Goal: Task Accomplishment & Management: Use online tool/utility

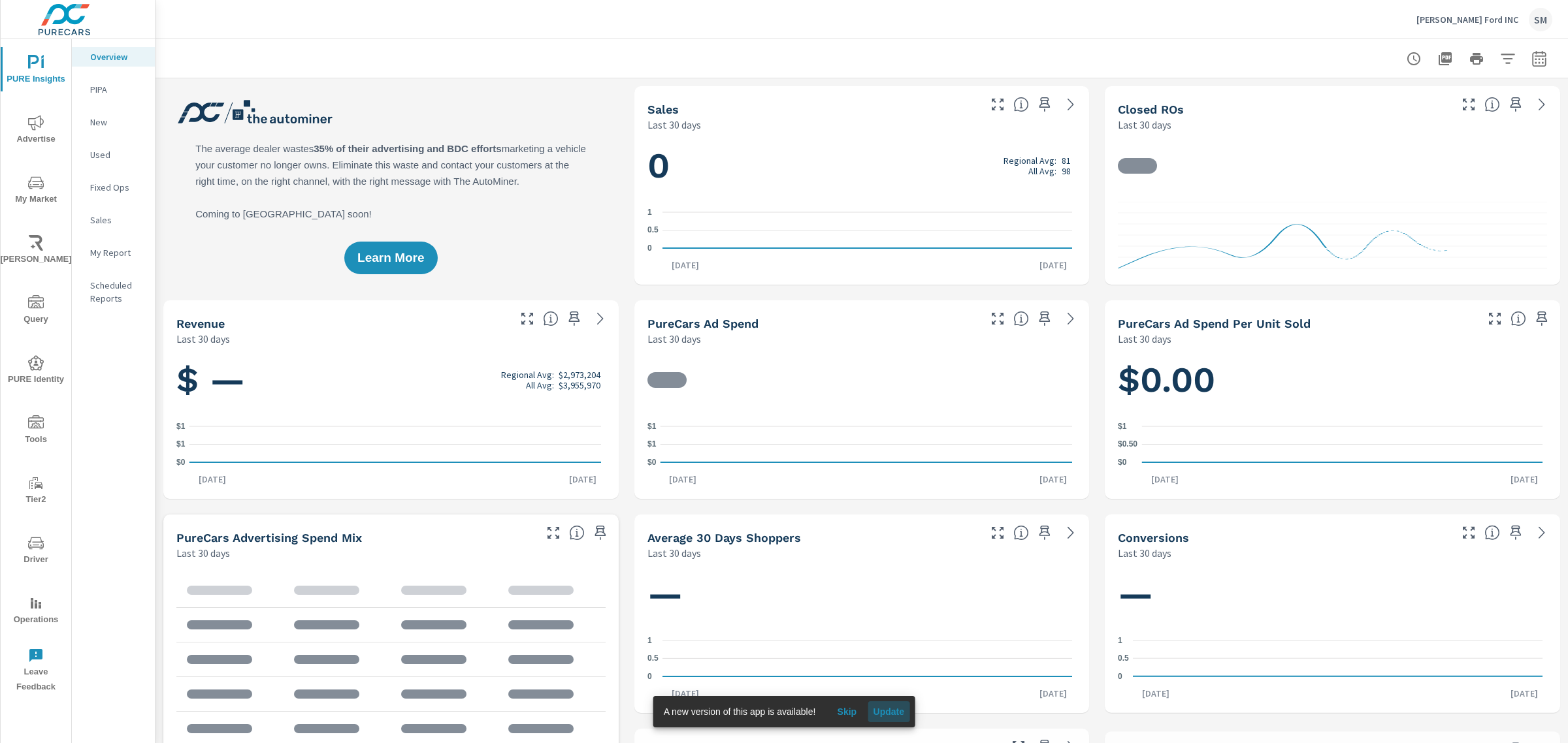
click at [882, 712] on span "Update" at bounding box center [888, 711] width 32 height 12
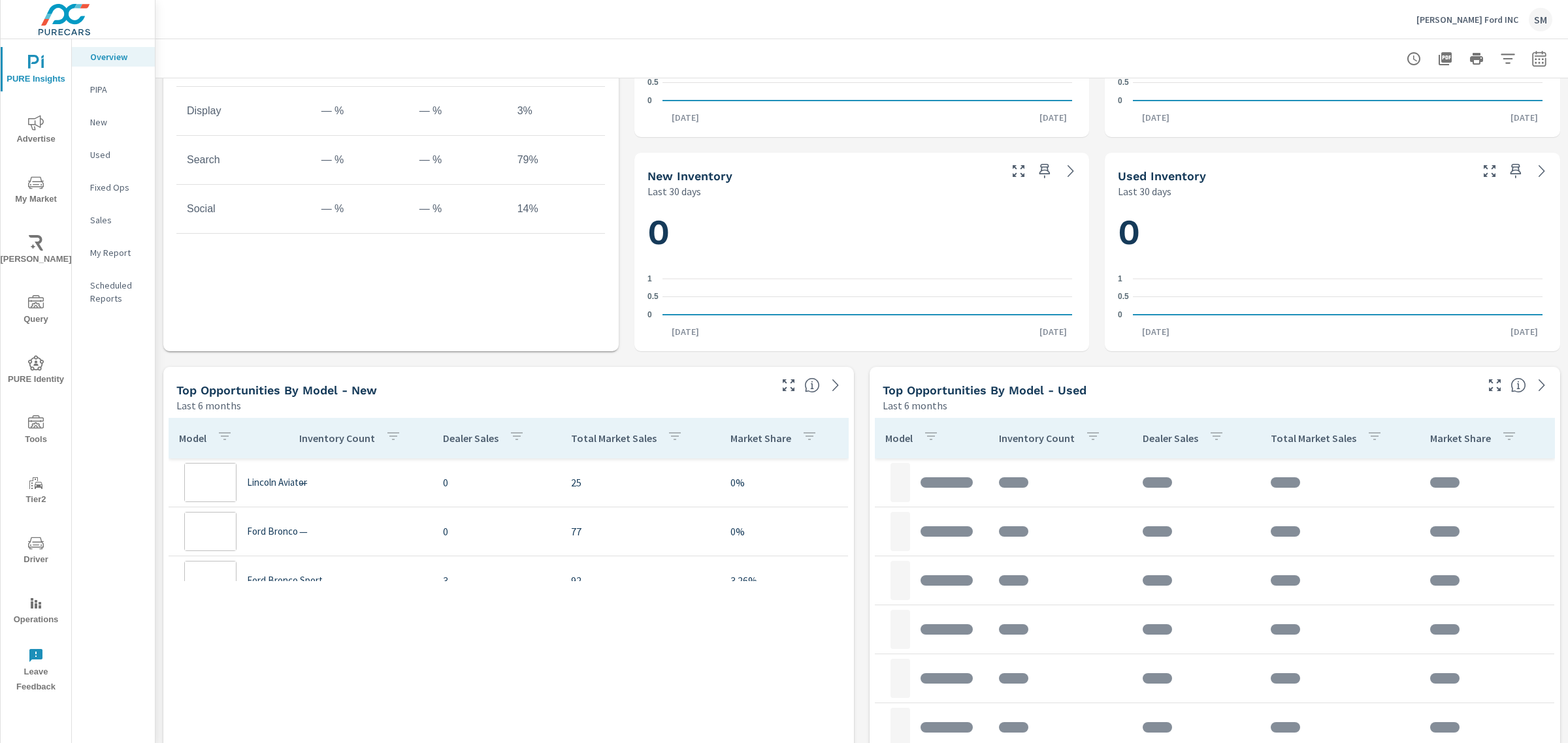
scroll to position [844, 0]
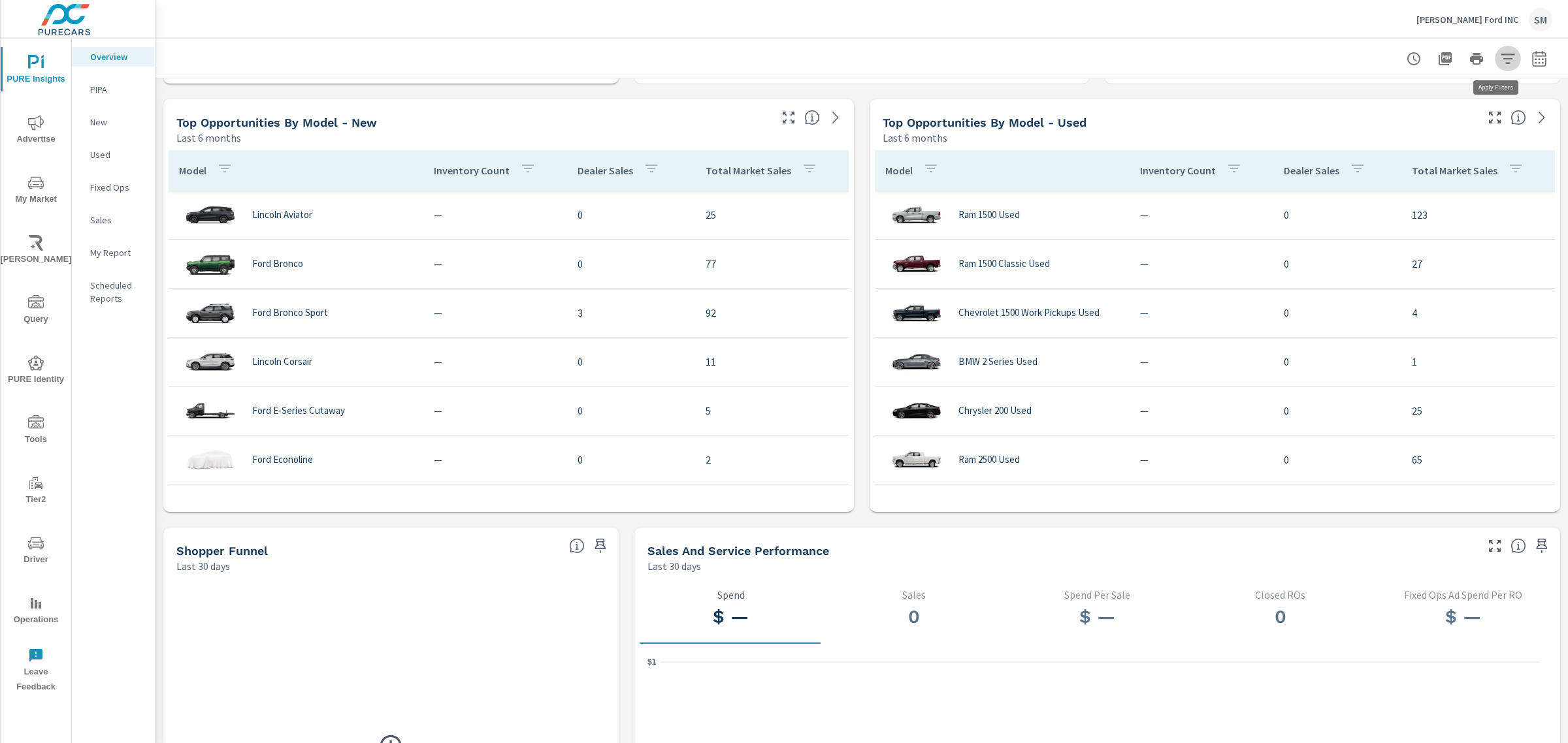
click at [1501, 61] on icon "button" at bounding box center [1507, 58] width 15 height 15
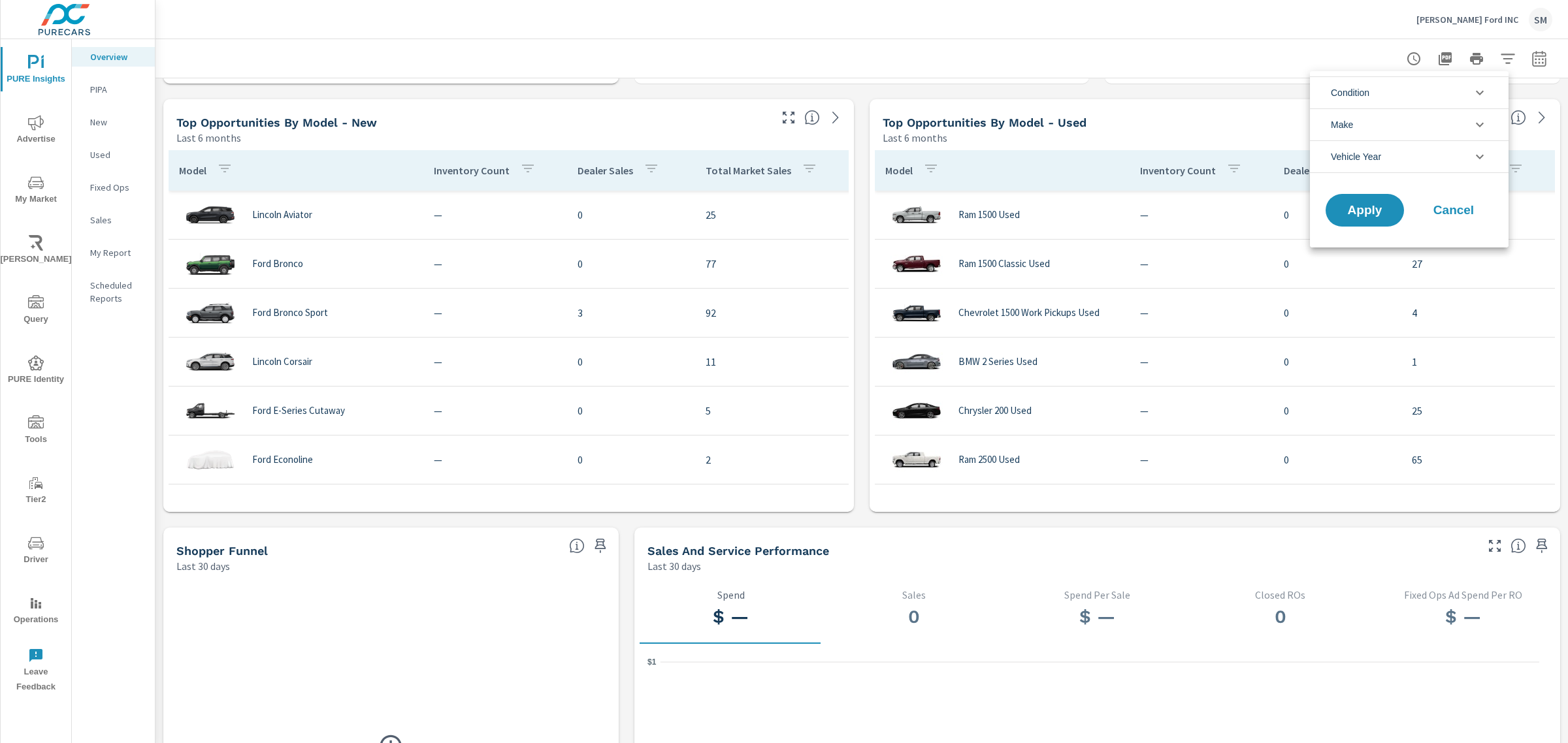
click at [1472, 121] on icon "filter options" at bounding box center [1479, 124] width 15 height 15
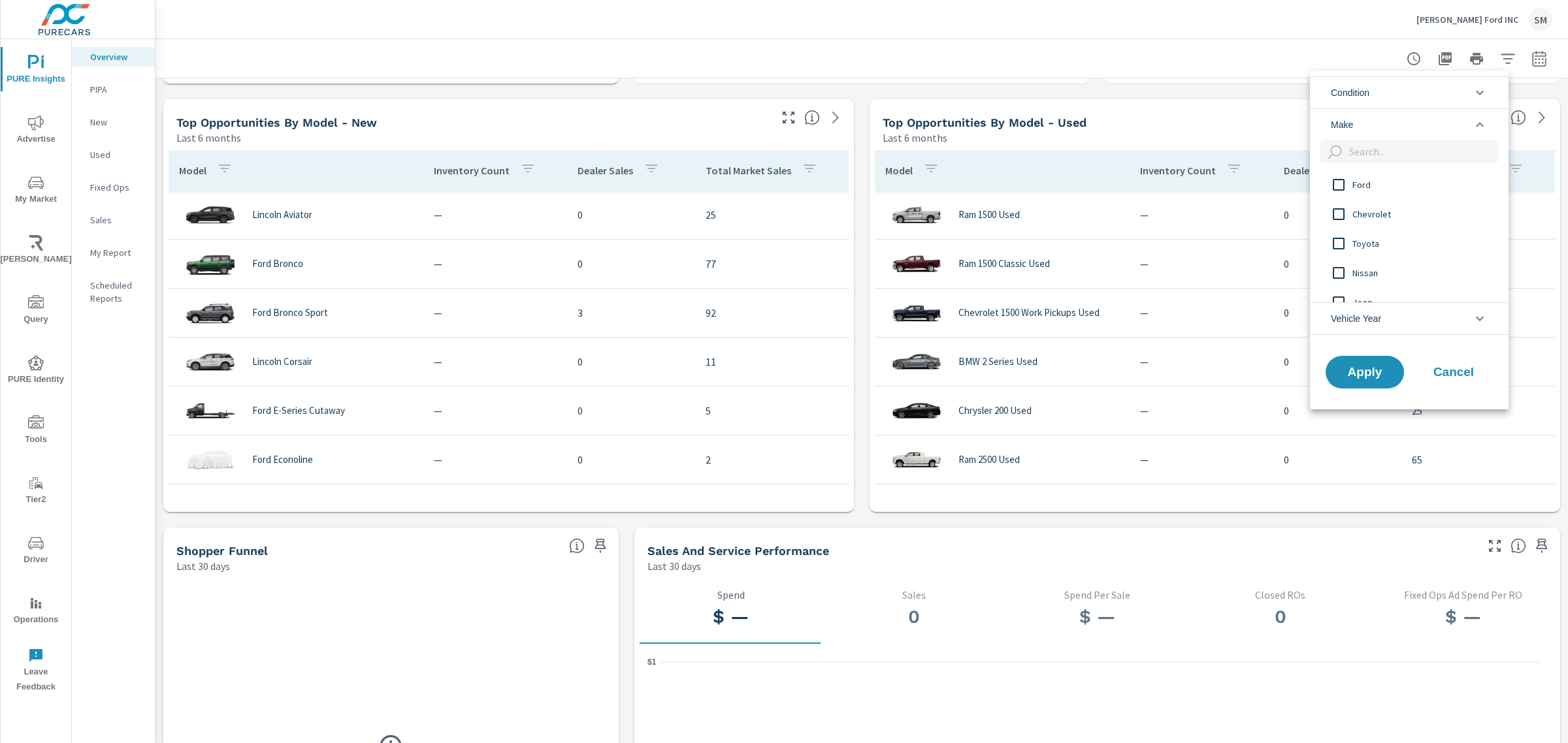
click at [1405, 103] on li "Condition" at bounding box center [1409, 92] width 198 height 32
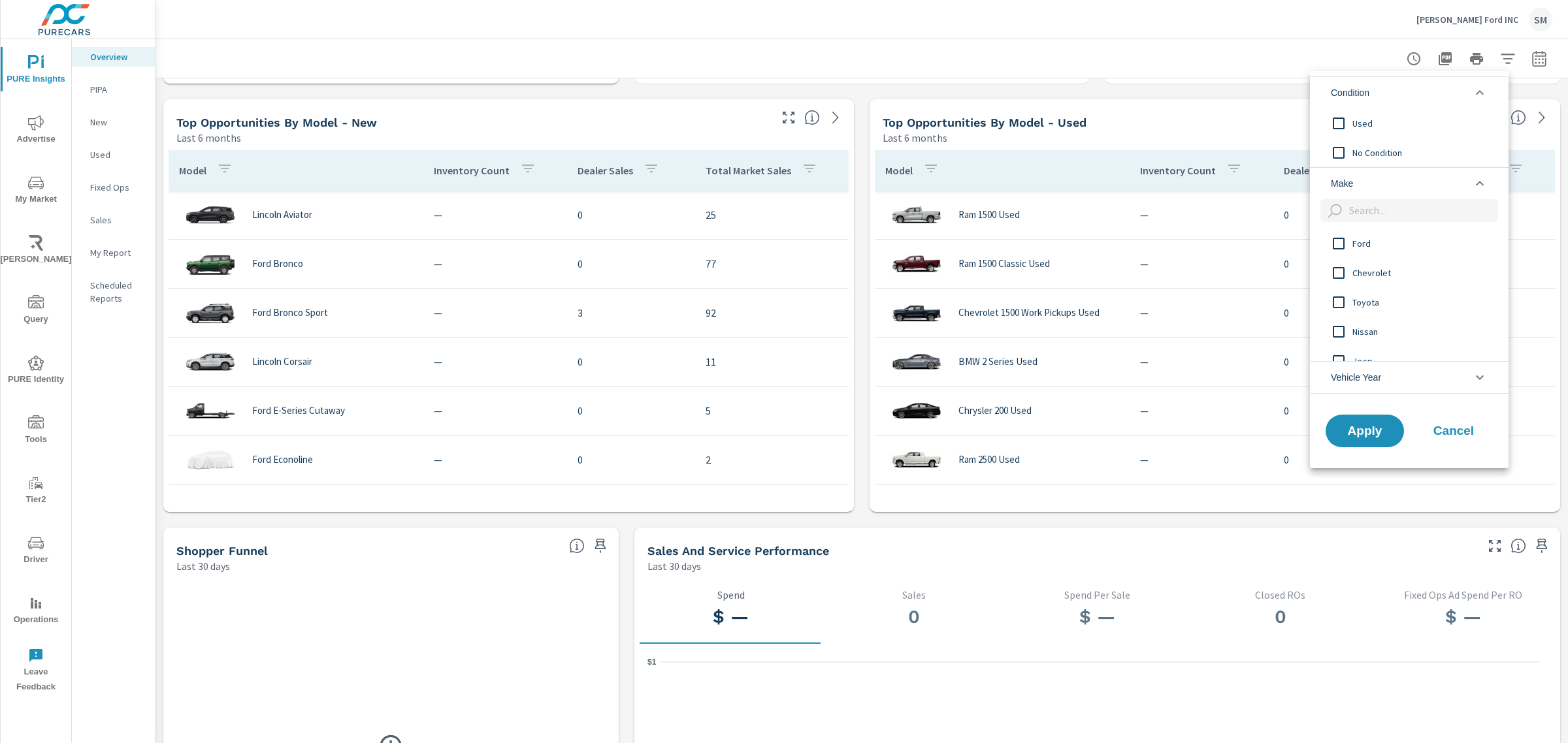
click at [1443, 433] on span "Cancel" at bounding box center [1453, 431] width 53 height 12
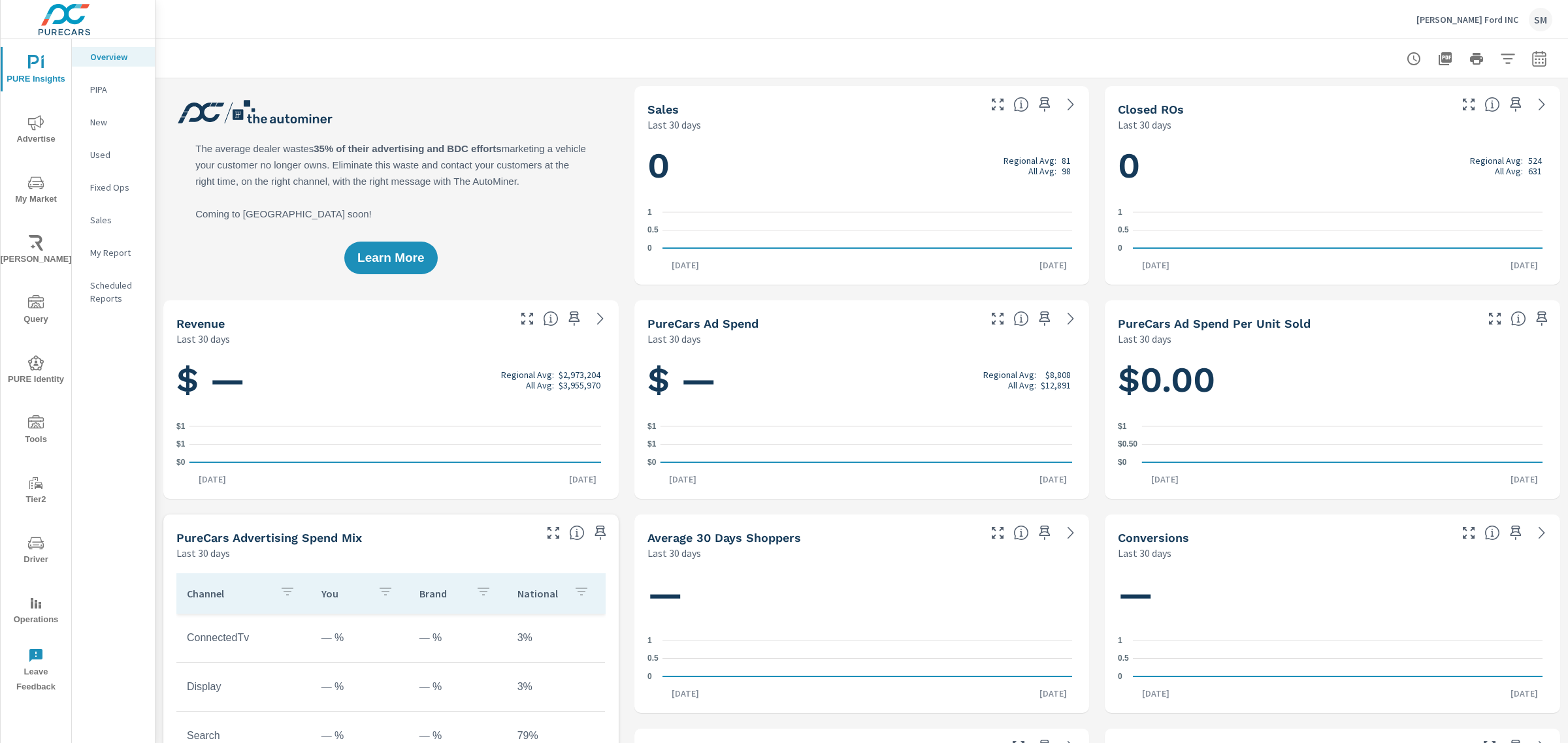
click at [89, 119] on div "New" at bounding box center [113, 122] width 83 height 19
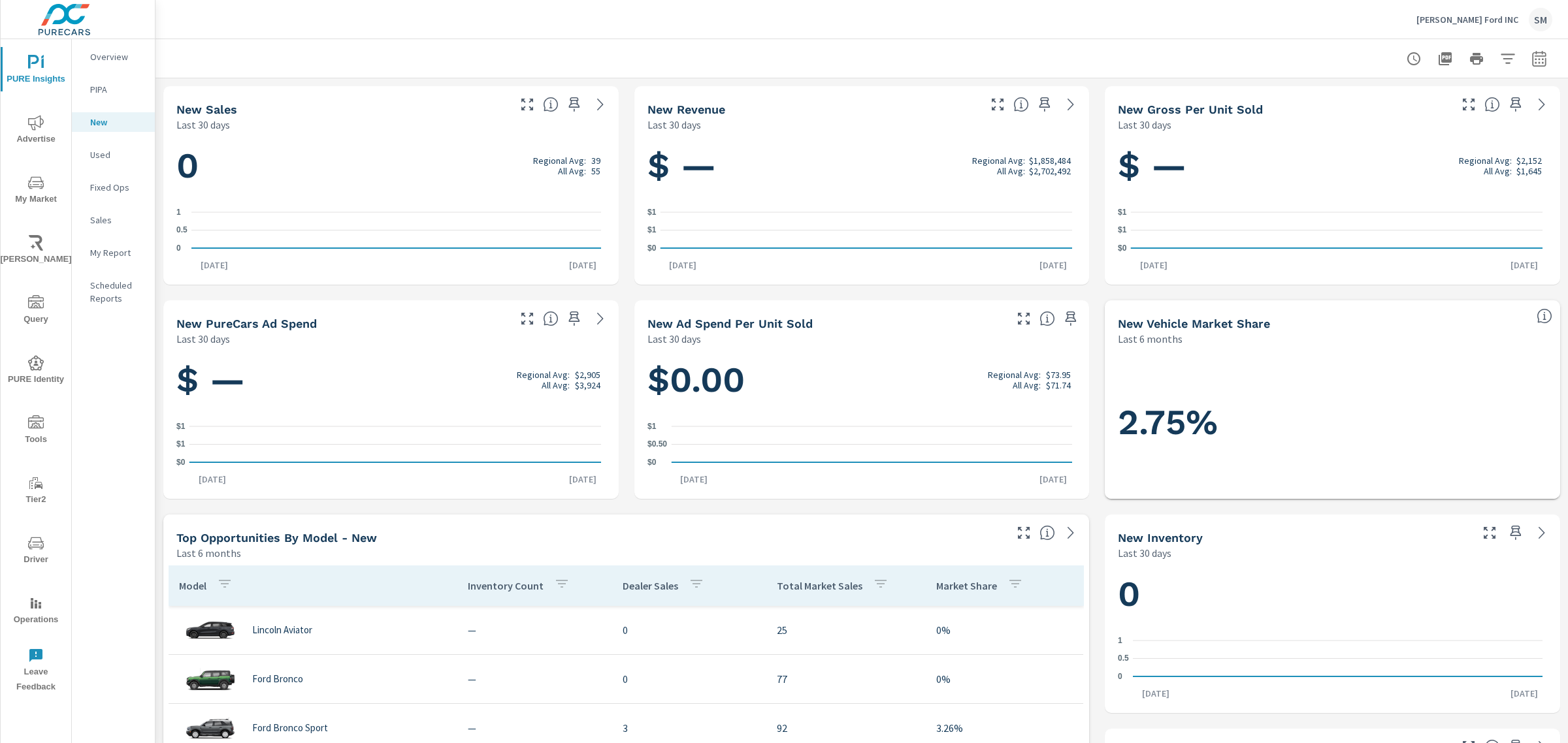
click at [1436, 32] on button "Charles Capper Ford INC SM" at bounding box center [1484, 19] width 147 height 39
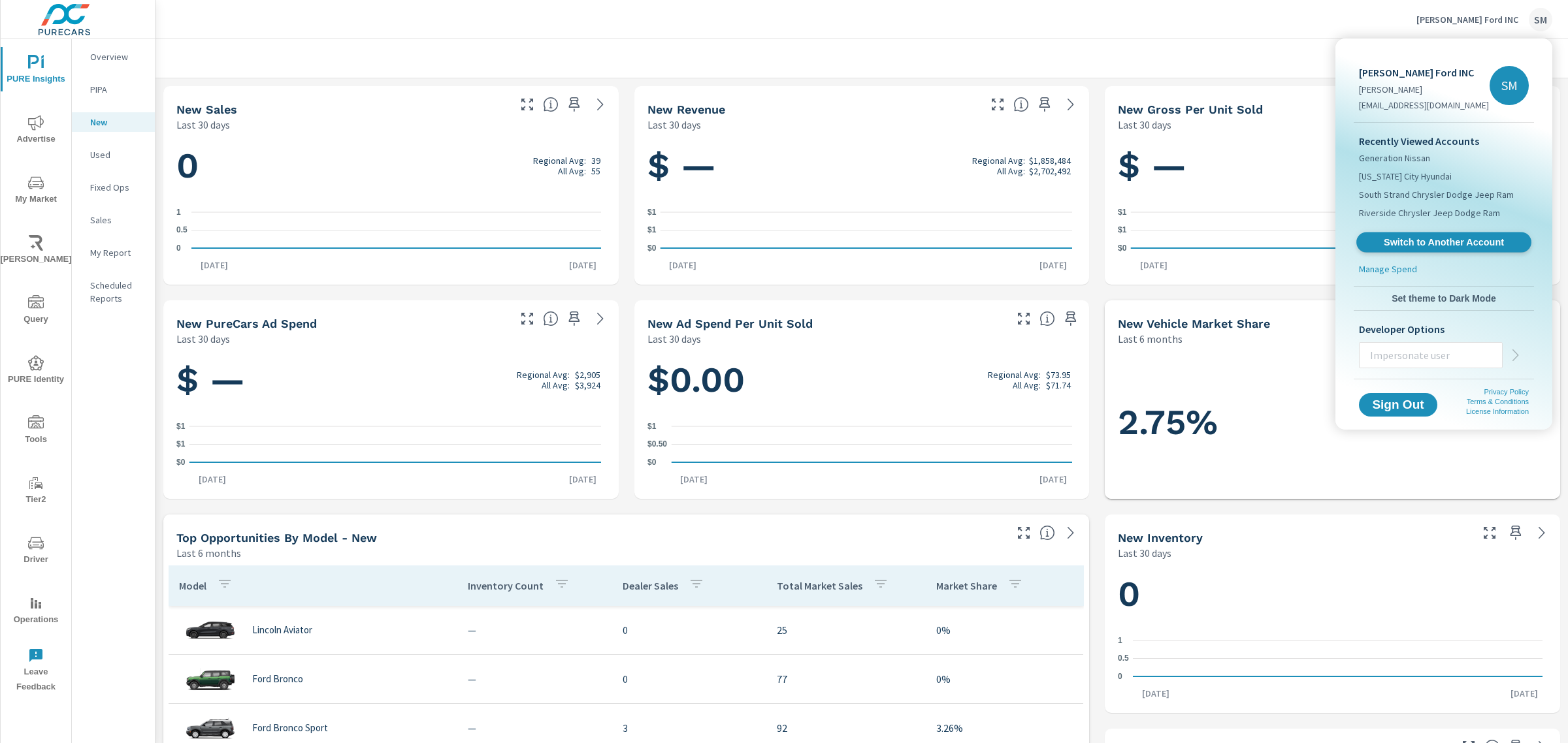
click at [1413, 245] on span "Switch to Another Account" at bounding box center [1443, 242] width 160 height 12
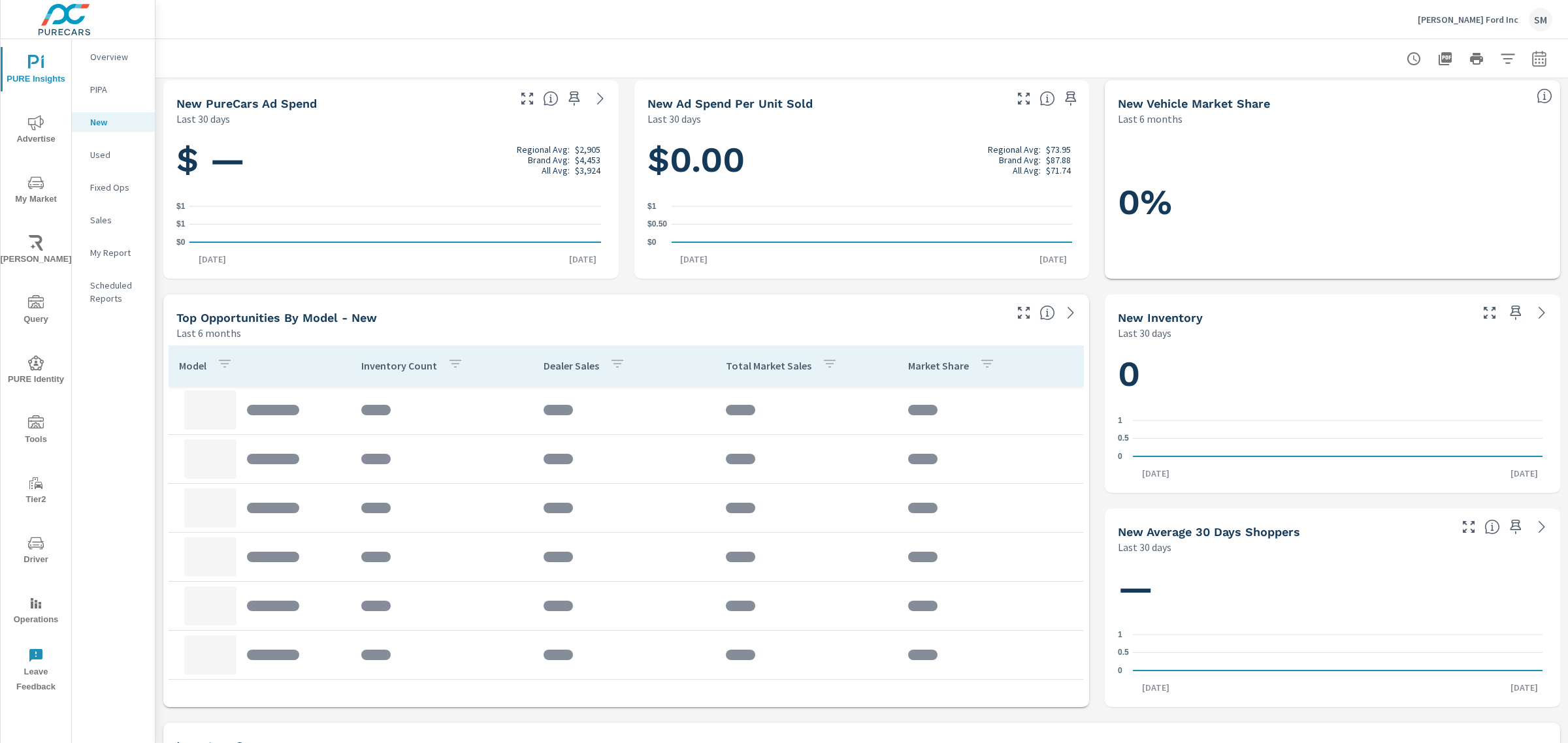
scroll to position [221, 0]
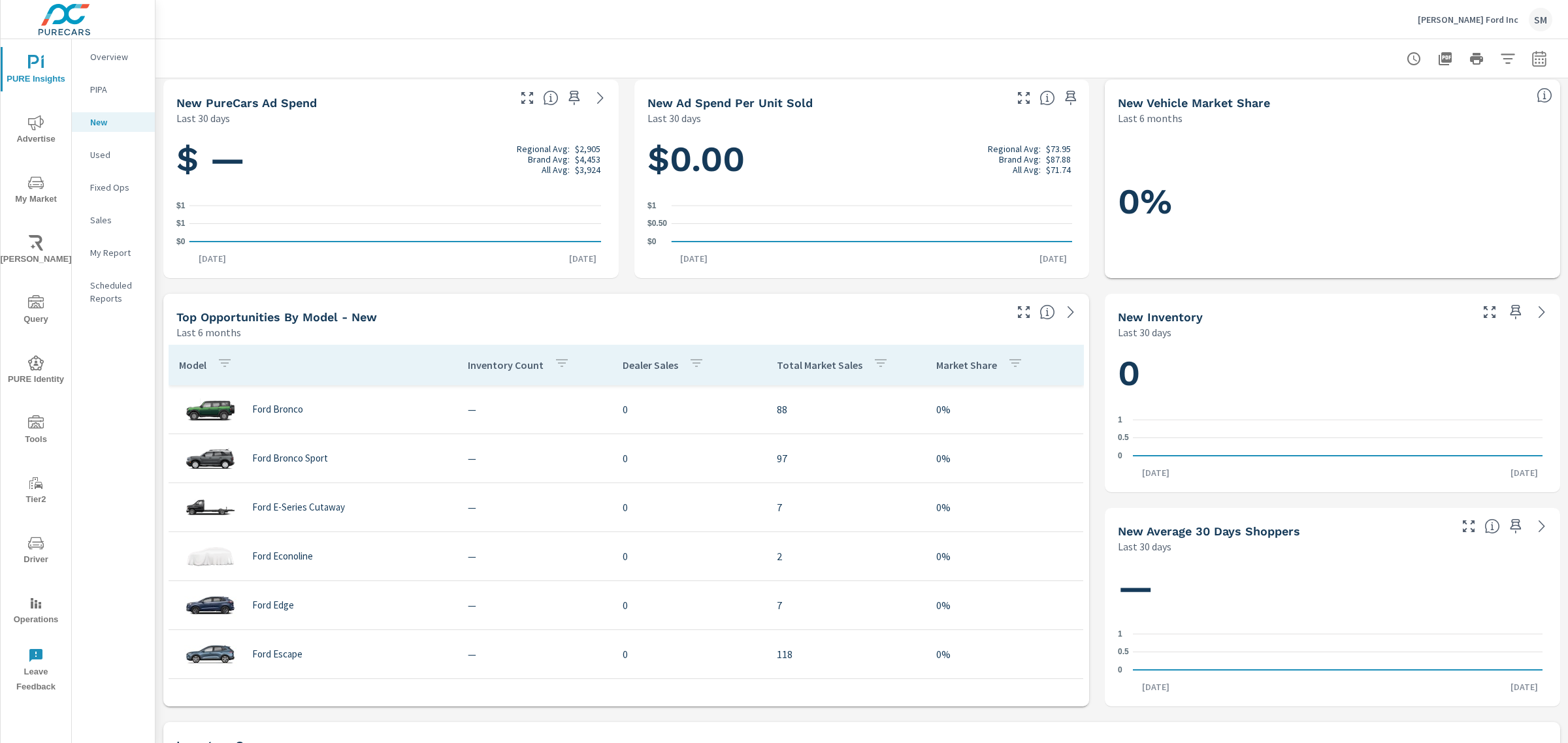
scroll to position [468, 0]
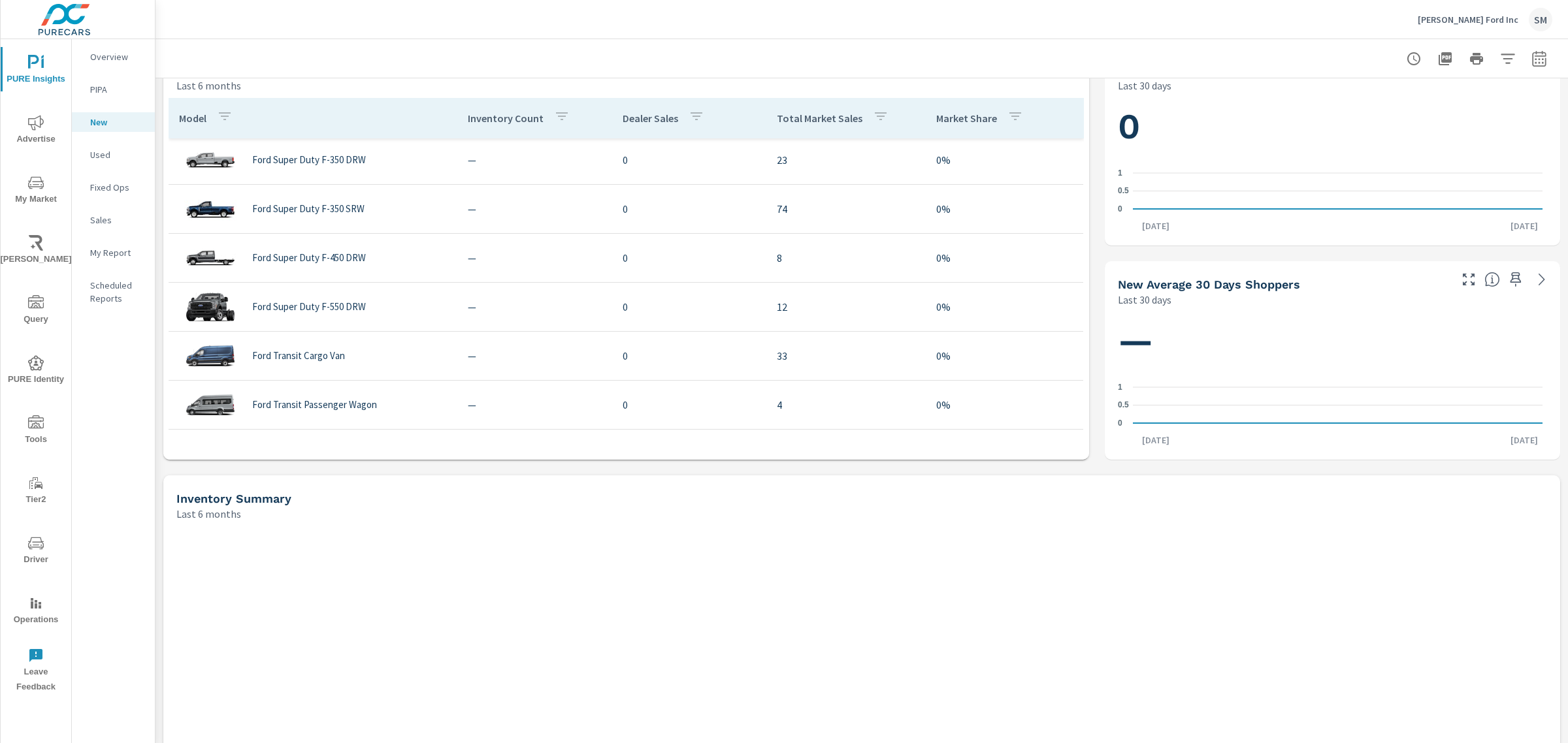
scroll to position [302, 0]
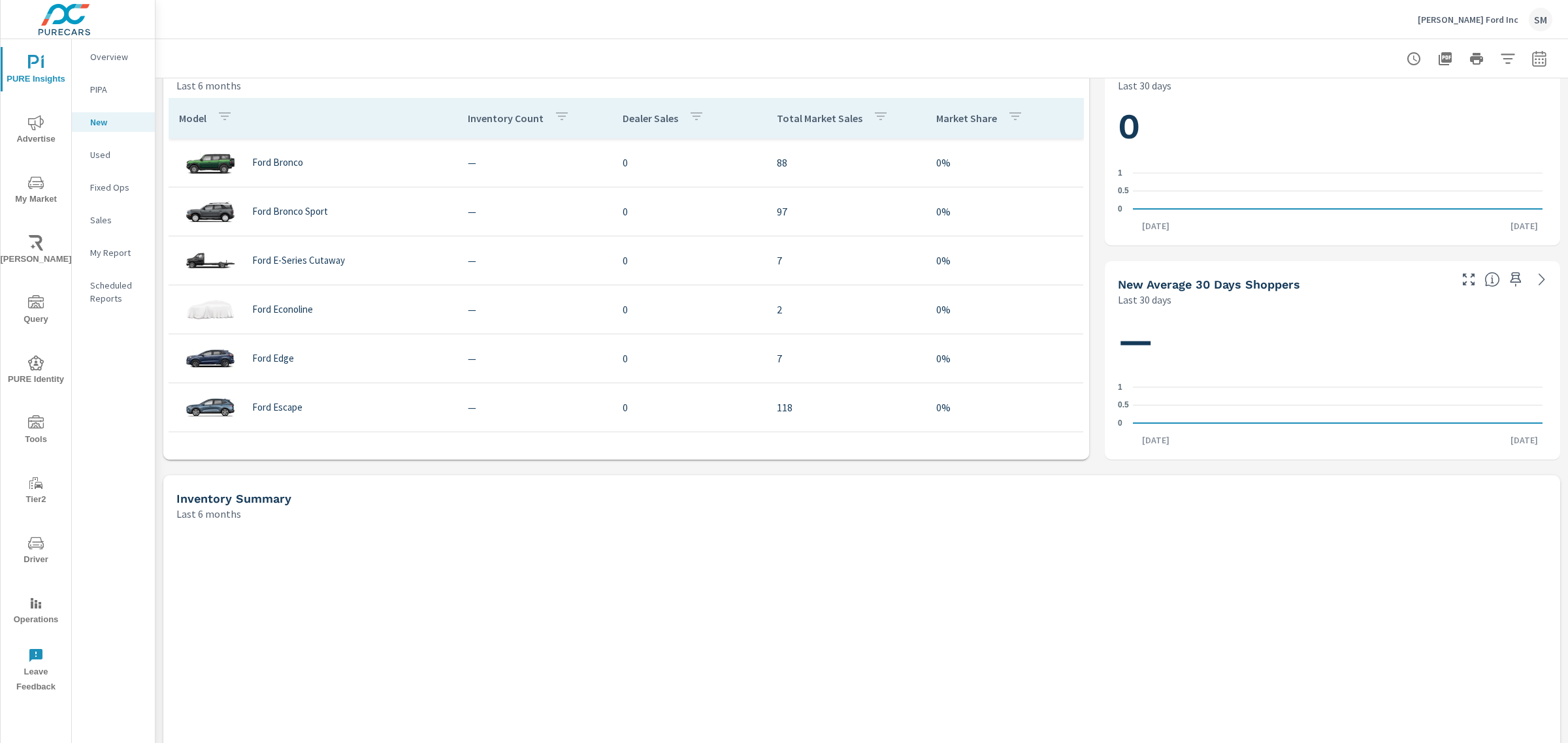
click at [1500, 56] on icon "button" at bounding box center [1507, 58] width 15 height 15
click at [1392, 103] on li "Make" at bounding box center [1409, 92] width 198 height 32
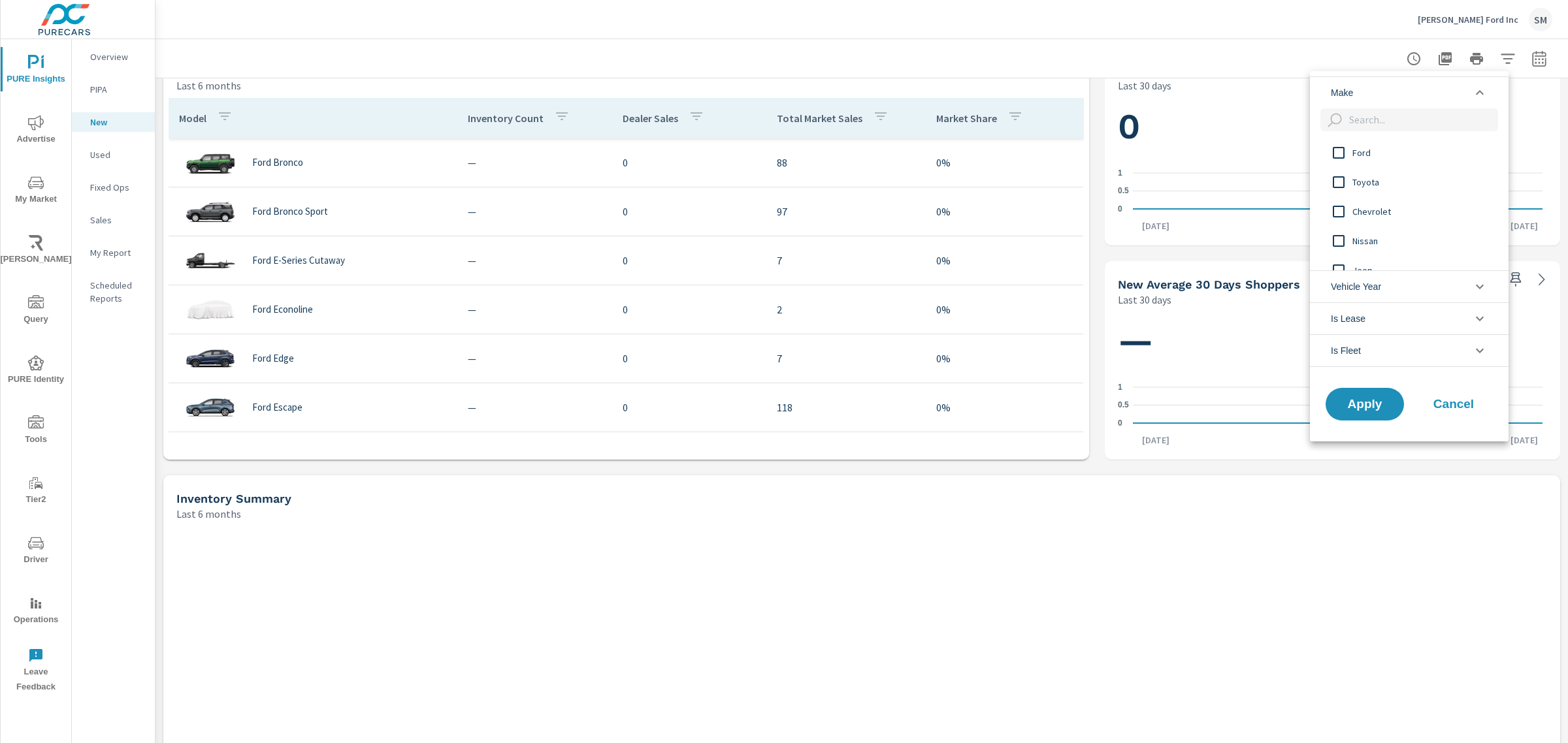
click at [1365, 206] on span "Chevrolet" at bounding box center [1423, 211] width 143 height 15
click at [1369, 400] on span "Apply" at bounding box center [1365, 403] width 53 height 12
